Goal: Task Accomplishment & Management: Manage account settings

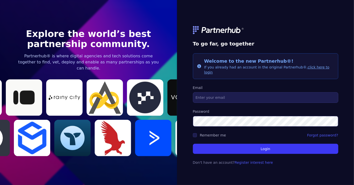
type input "[EMAIL_ADDRESS][DOMAIN_NAME]"
click at [196, 134] on input "Remember me" at bounding box center [195, 135] width 4 height 4
checkbox input "true"
click at [268, 147] on button "Login" at bounding box center [266, 149] width 146 height 10
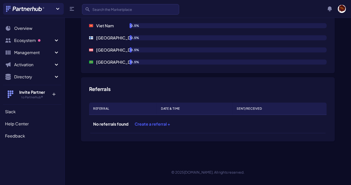
scroll to position [733, 0]
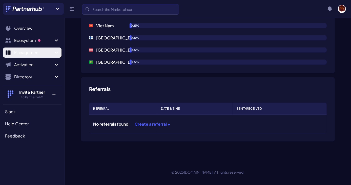
click at [53, 53] on span "Management" at bounding box center [33, 53] width 39 height 6
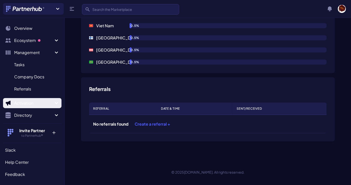
click at [24, 107] on button "Activation" at bounding box center [32, 103] width 58 height 10
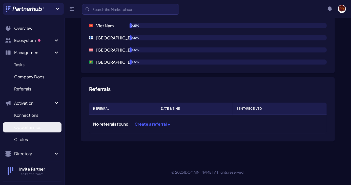
click at [25, 128] on span "Opportunities" at bounding box center [27, 127] width 27 height 6
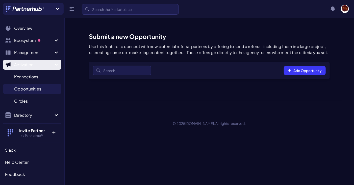
click at [23, 67] on span "Activation" at bounding box center [33, 65] width 39 height 6
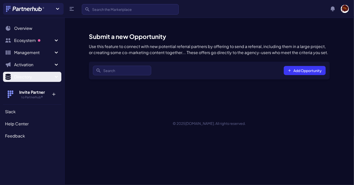
click at [56, 77] on icon "Sidebar" at bounding box center [56, 77] width 6 height 6
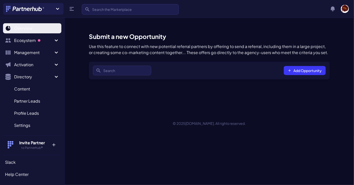
click at [17, 26] on span "Overview" at bounding box center [23, 28] width 18 height 6
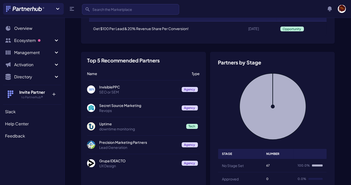
scroll to position [58, 0]
